Goal: Task Accomplishment & Management: Use online tool/utility

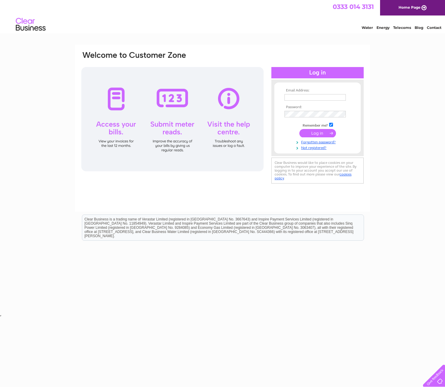
type input "[PERSON_NAME][EMAIL_ADDRESS][DOMAIN_NAME]"
click at [169, 96] on div at bounding box center [172, 119] width 182 height 104
click at [316, 133] on input "submit" at bounding box center [318, 133] width 37 height 8
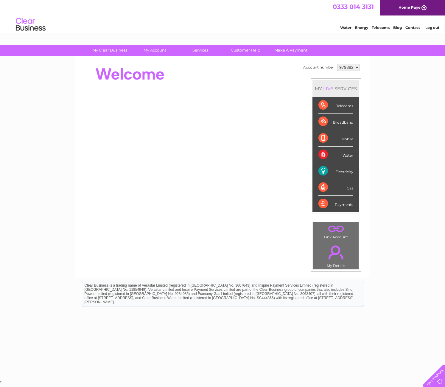
click at [336, 172] on div "Electricity" at bounding box center [336, 171] width 35 height 16
click at [325, 171] on div "Electricity" at bounding box center [336, 171] width 35 height 16
click at [323, 171] on div "Electricity" at bounding box center [336, 171] width 35 height 16
click at [324, 171] on div "Electricity" at bounding box center [336, 171] width 35 height 16
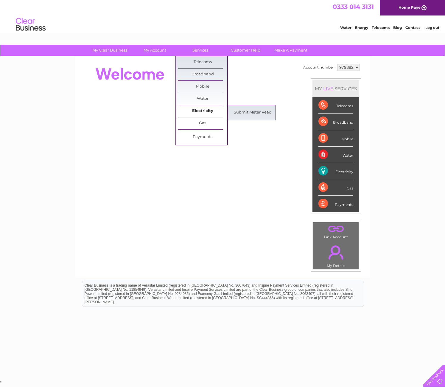
click at [203, 112] on link "Electricity" at bounding box center [202, 111] width 49 height 12
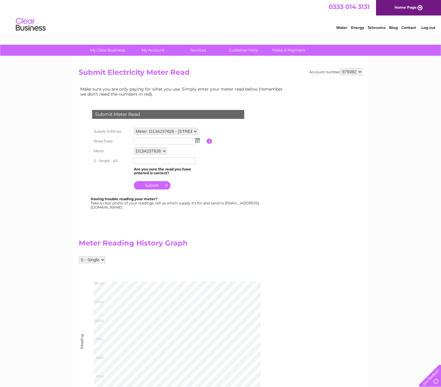
click at [157, 141] on input "text" at bounding box center [164, 141] width 61 height 7
click at [198, 140] on img at bounding box center [197, 140] width 4 height 5
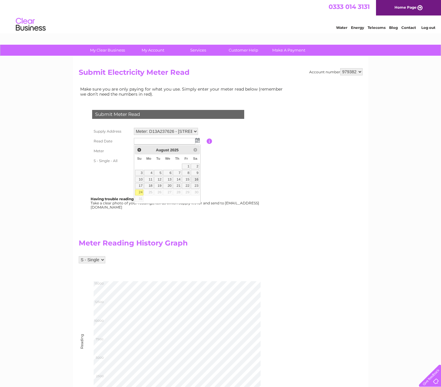
click at [197, 179] on link "16" at bounding box center [195, 179] width 8 height 6
type input "[DATE]"
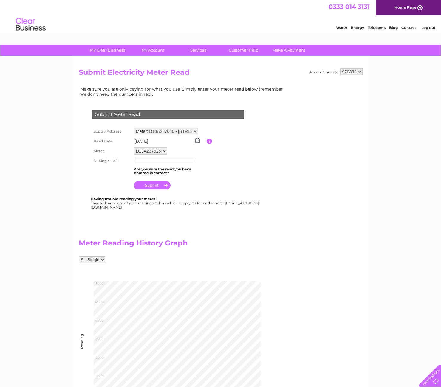
click at [148, 162] on input "text" at bounding box center [164, 161] width 61 height 7
click at [237, 161] on table "Supply Address Meter: D13A237626 - 35 Upton Lane, Forest Gate, London, London, …" at bounding box center [175, 158] width 169 height 65
click at [179, 162] on input "text" at bounding box center [165, 161] width 62 height 7
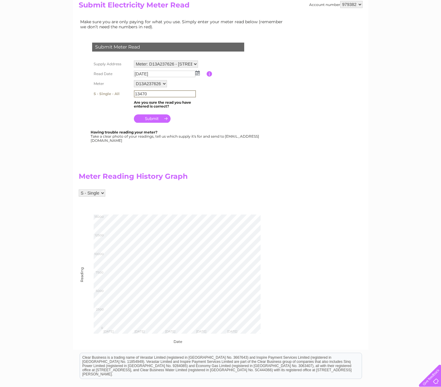
scroll to position [89, 0]
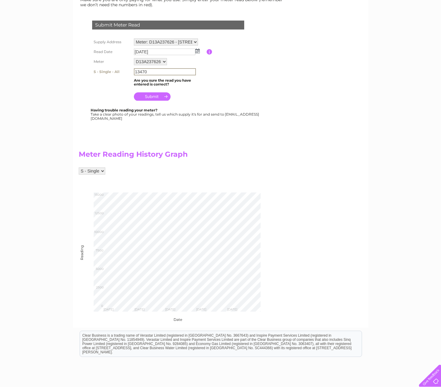
type input "13470"
click at [154, 94] on input "submit" at bounding box center [152, 96] width 37 height 8
